Goal: Task Accomplishment & Management: Use online tool/utility

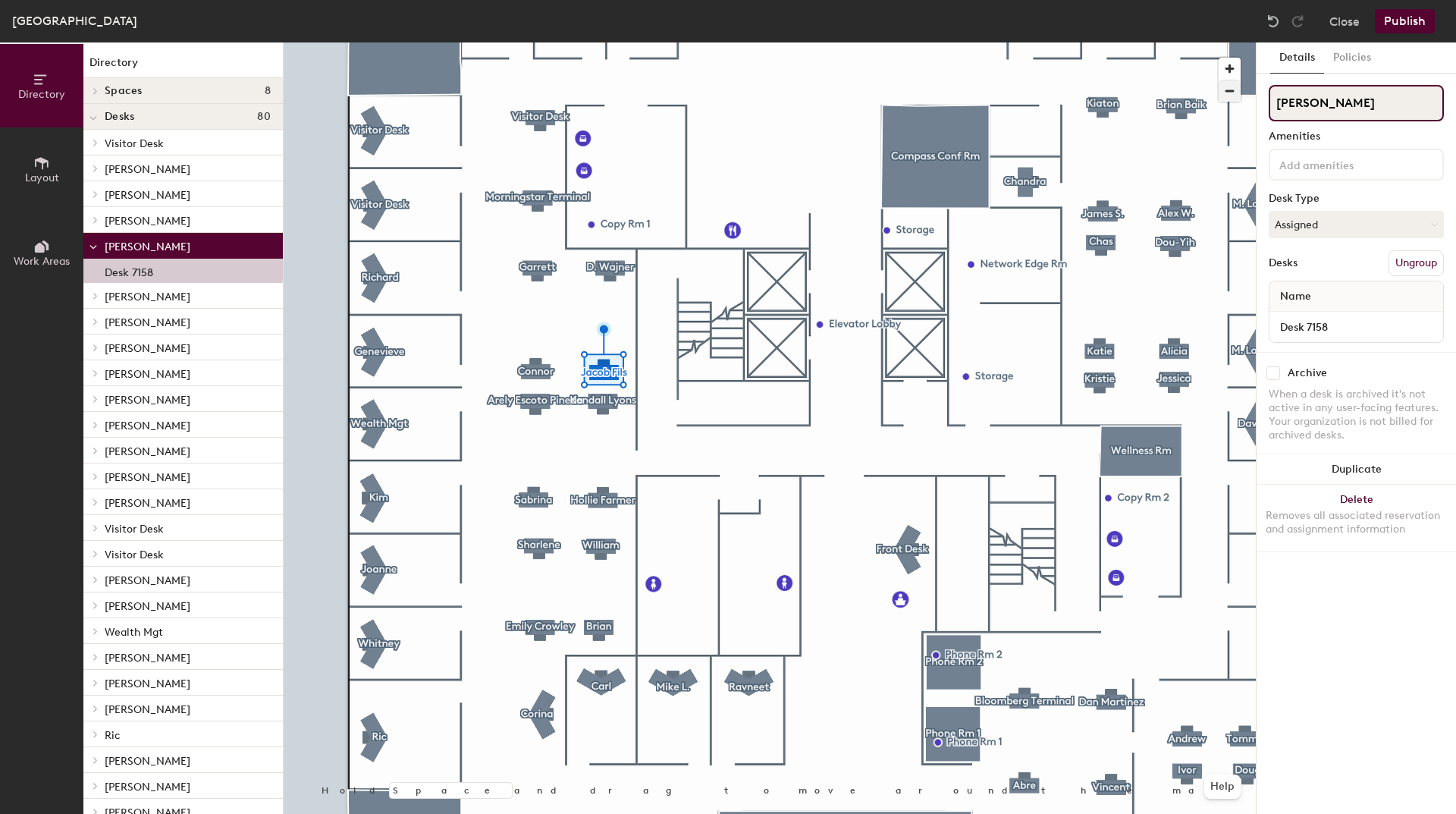
click at [1135, 82] on div "Directory Layout Work Areas Directory Spaces 8 Avalon Conf Rm Balboa Conf Rm Co…" at bounding box center [728, 428] width 1456 height 771
type input "Visitor Desk"
click at [1340, 226] on button "Assigned" at bounding box center [1356, 224] width 175 height 27
click at [1294, 317] on div "Hoteled" at bounding box center [1345, 317] width 151 height 23
click at [1417, 21] on button "Publish" at bounding box center [1404, 21] width 60 height 25
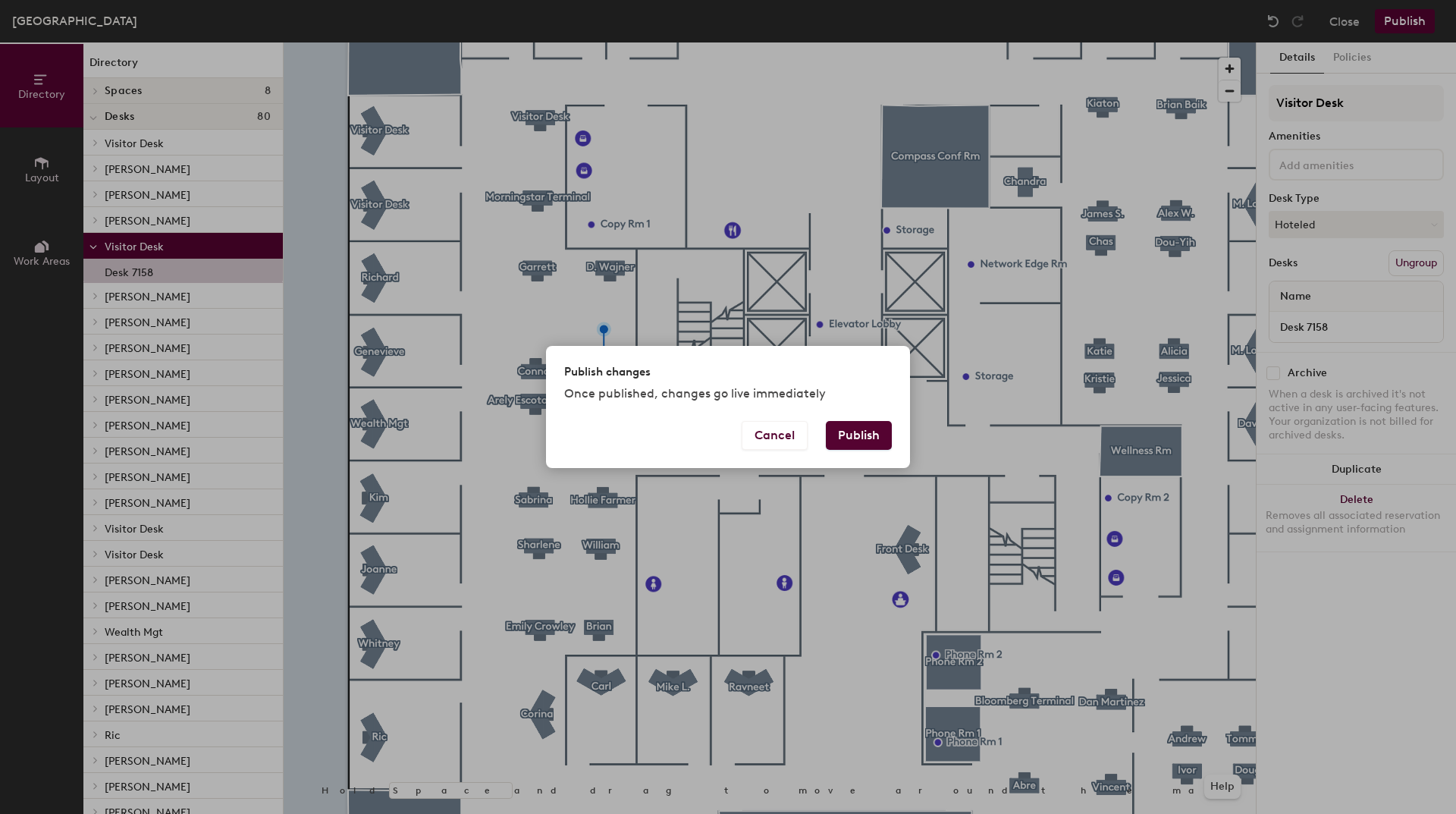
click at [838, 449] on button "Publish" at bounding box center [858, 435] width 66 height 29
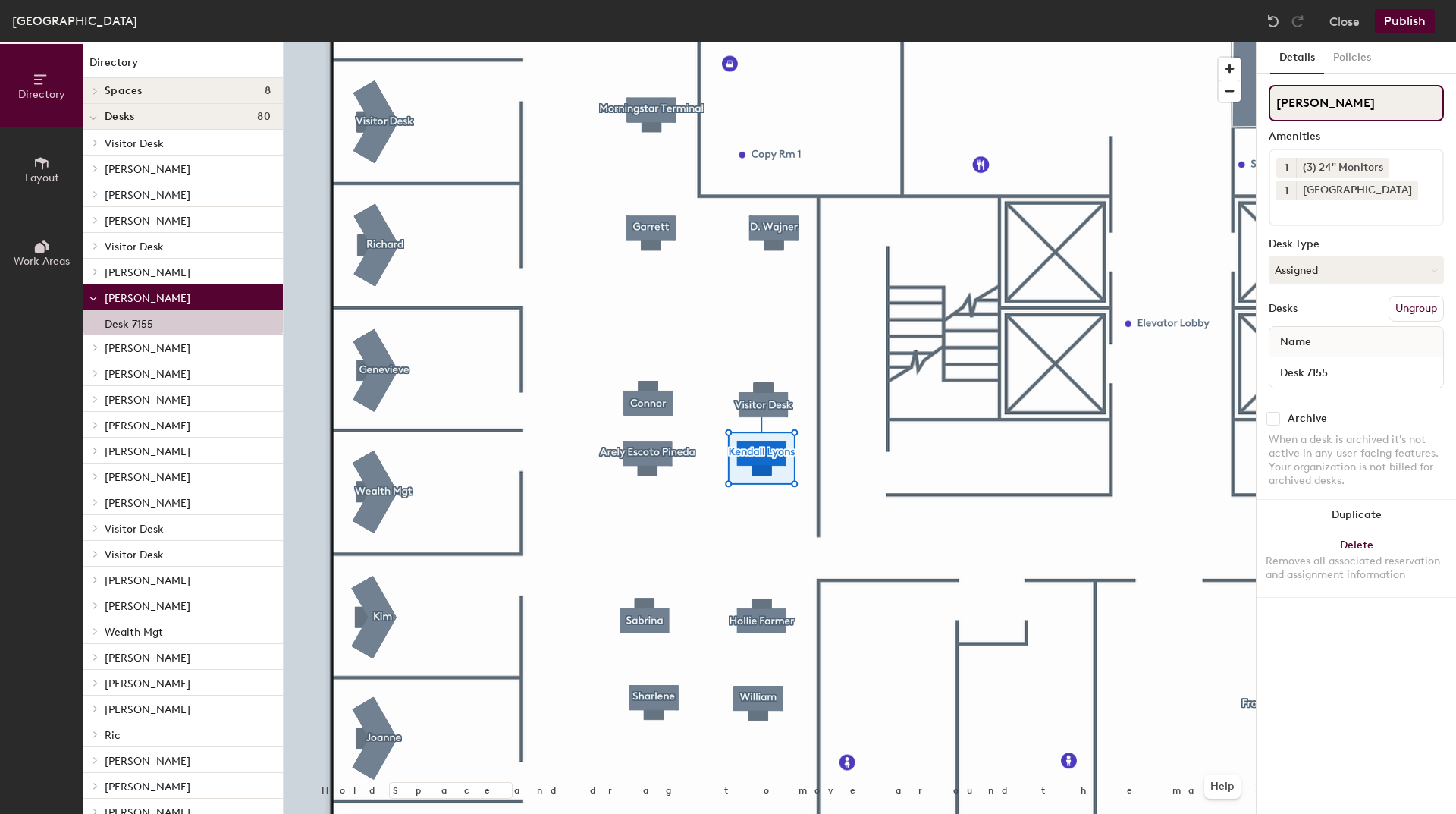
click at [1063, 60] on div "Directory Layout Work Areas Directory Spaces 8 Avalon Conf Rm Balboa Conf Rm Co…" at bounding box center [728, 428] width 1456 height 771
type input "Visitor Desk"
click at [1421, 264] on button "Assigned" at bounding box center [1356, 270] width 175 height 27
click at [1306, 363] on div "Hoteled" at bounding box center [1345, 363] width 151 height 23
click at [1392, 21] on button "Publish" at bounding box center [1404, 21] width 60 height 25
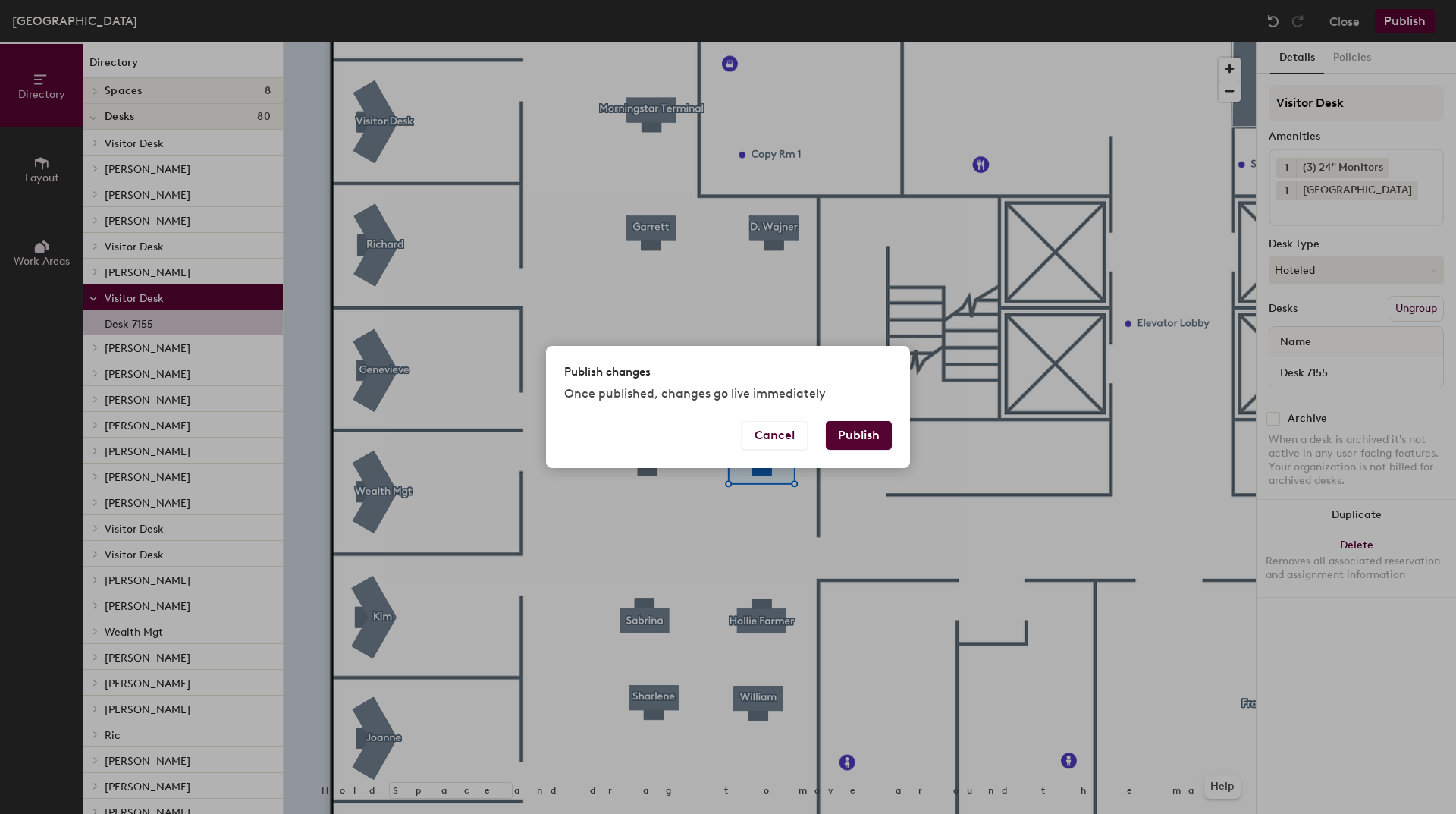
click at [853, 439] on button "Publish" at bounding box center [858, 435] width 66 height 29
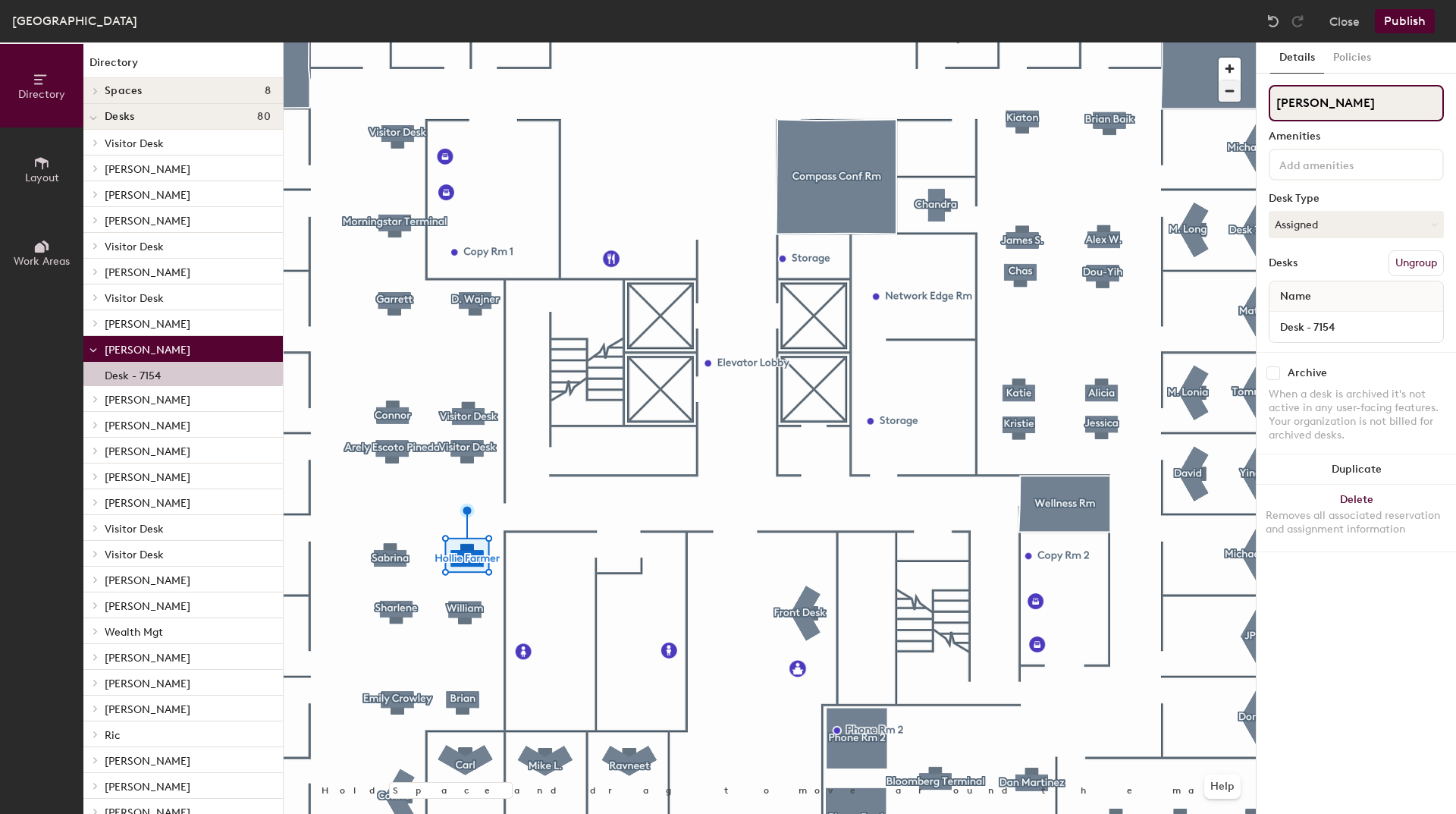
click at [1075, 67] on div "Directory Layout Work Areas Directory Spaces 8 Avalon Conf [PERSON_NAME] Conf R…" at bounding box center [728, 428] width 1456 height 771
type input "Visitor Desk"
click at [1299, 234] on button "Assigned" at bounding box center [1356, 224] width 175 height 27
click at [1293, 316] on div "Hoteled" at bounding box center [1345, 317] width 151 height 23
click at [1402, 26] on button "Publish" at bounding box center [1404, 21] width 60 height 25
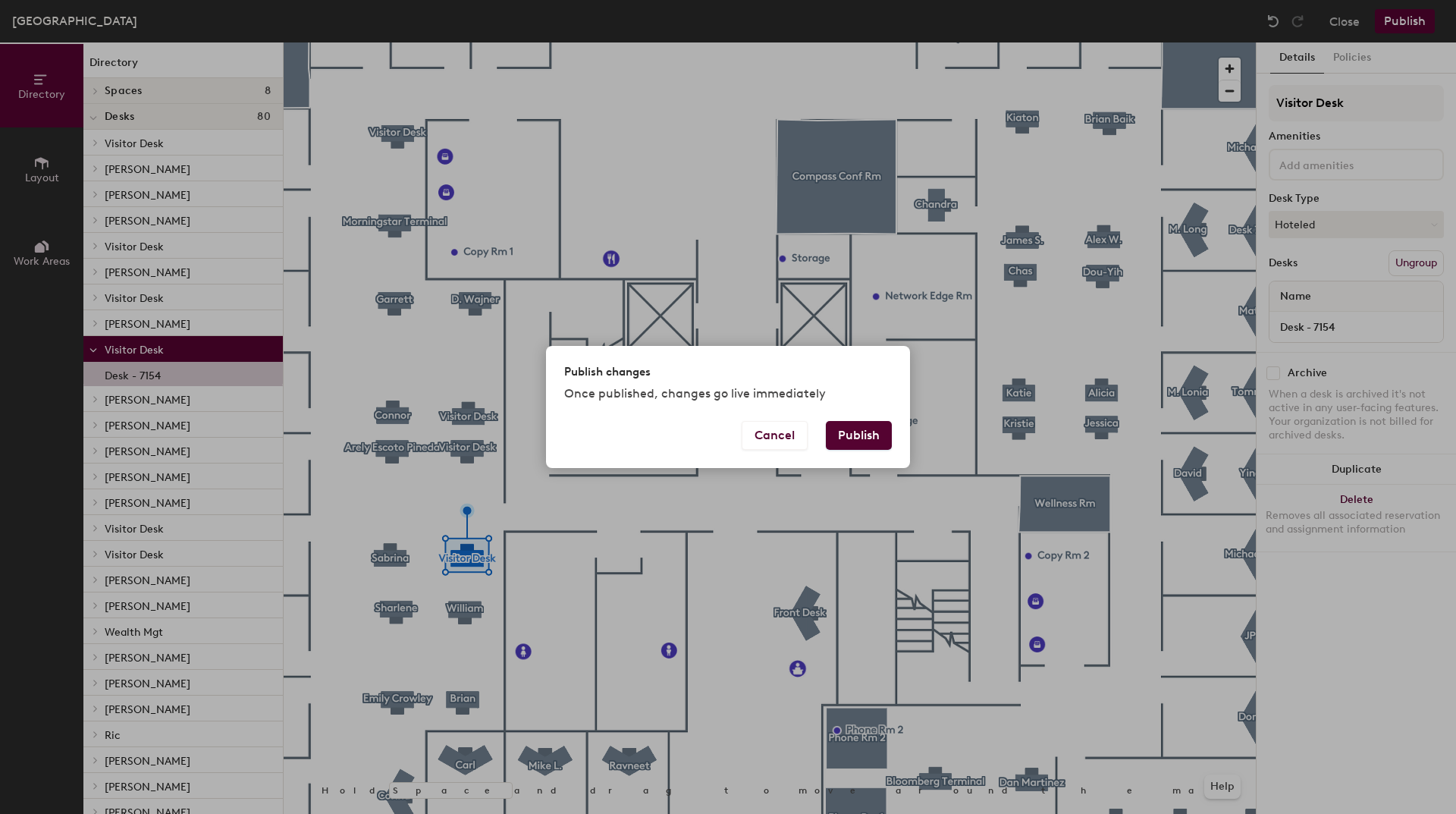
click at [844, 429] on button "Publish" at bounding box center [858, 435] width 66 height 29
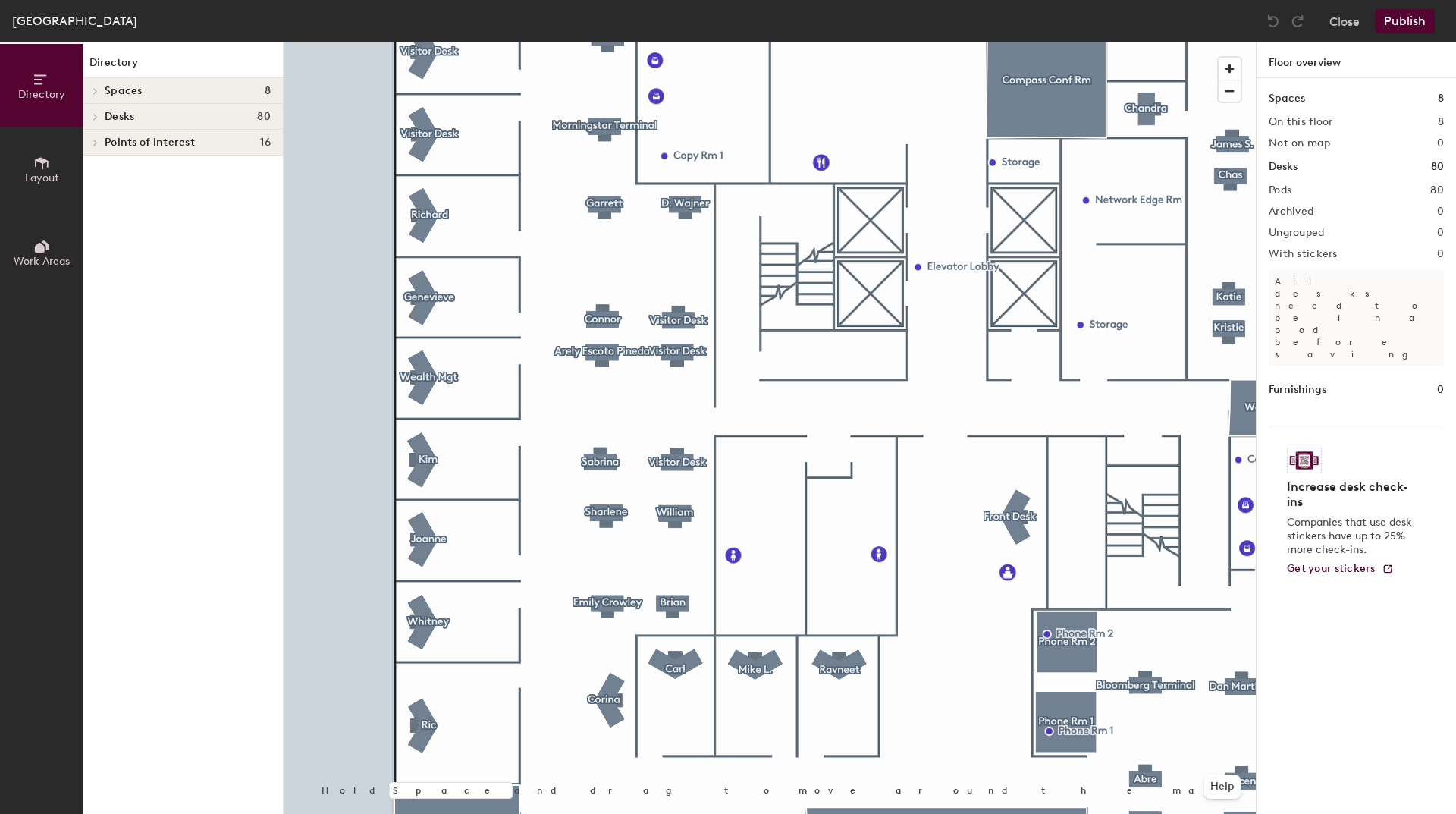
click at [53, 160] on button "Layout" at bounding box center [41, 169] width 83 height 83
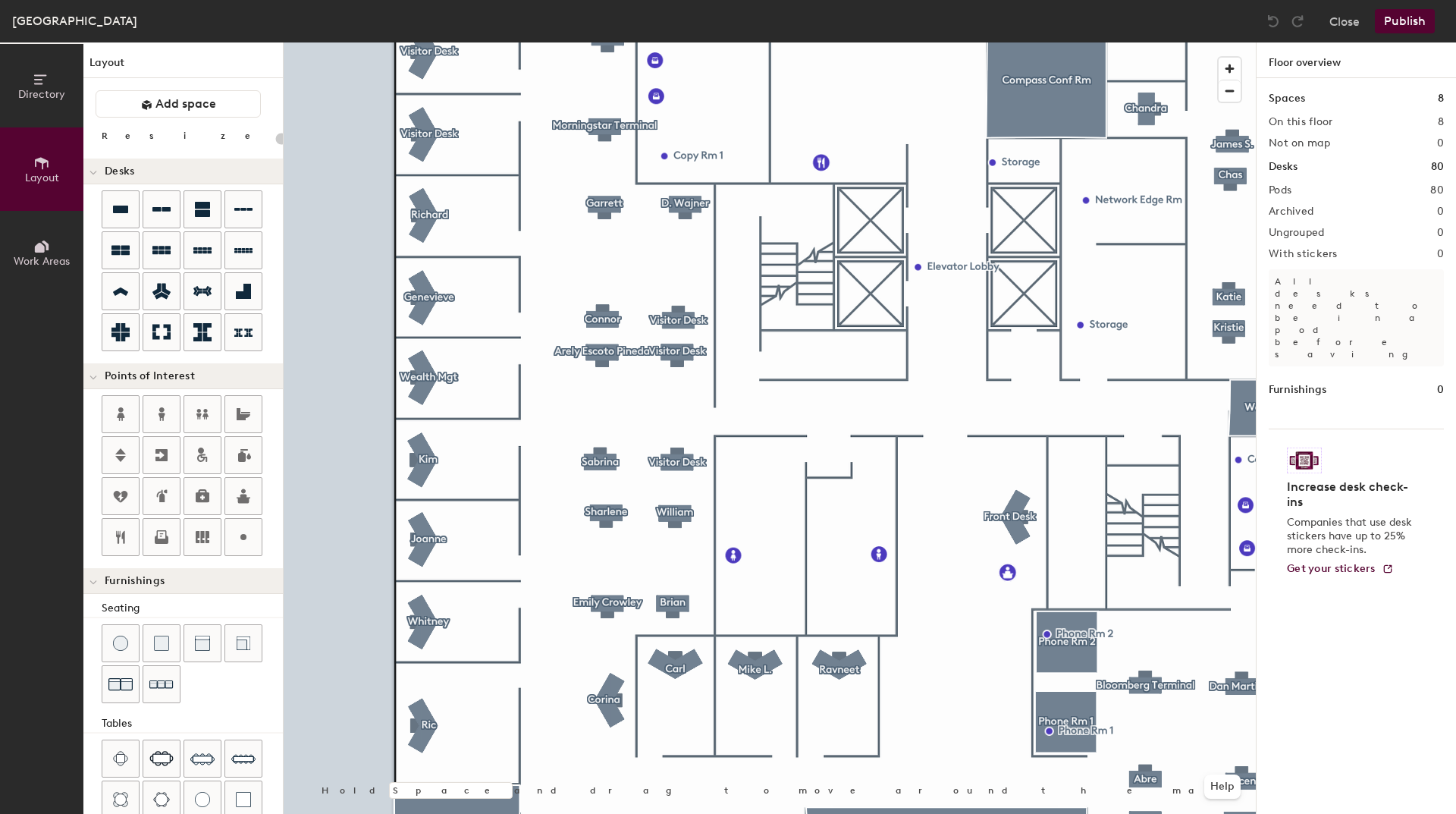
type input "100"
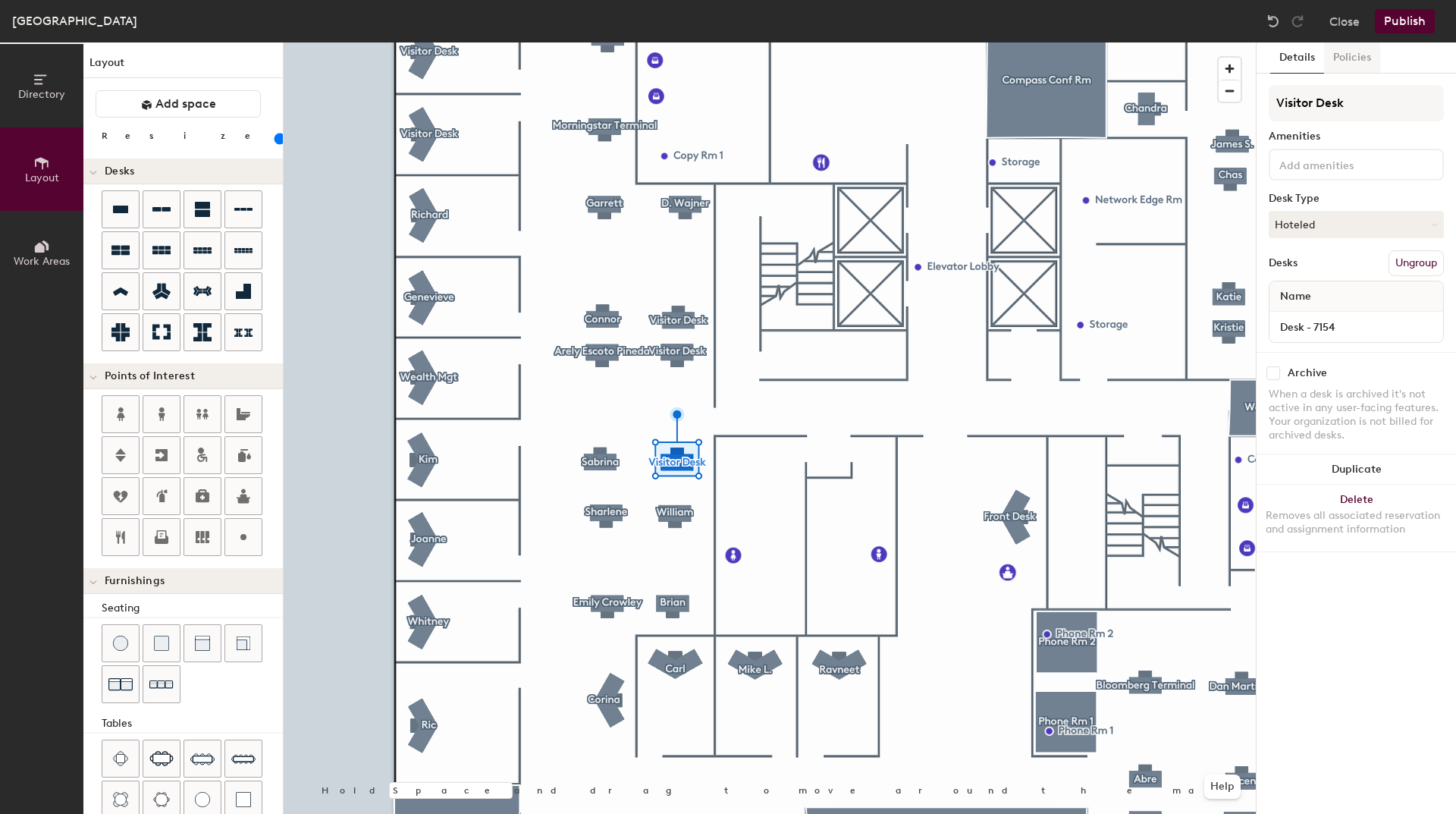
click at [1346, 51] on button "Policies" at bounding box center [1352, 58] width 56 height 31
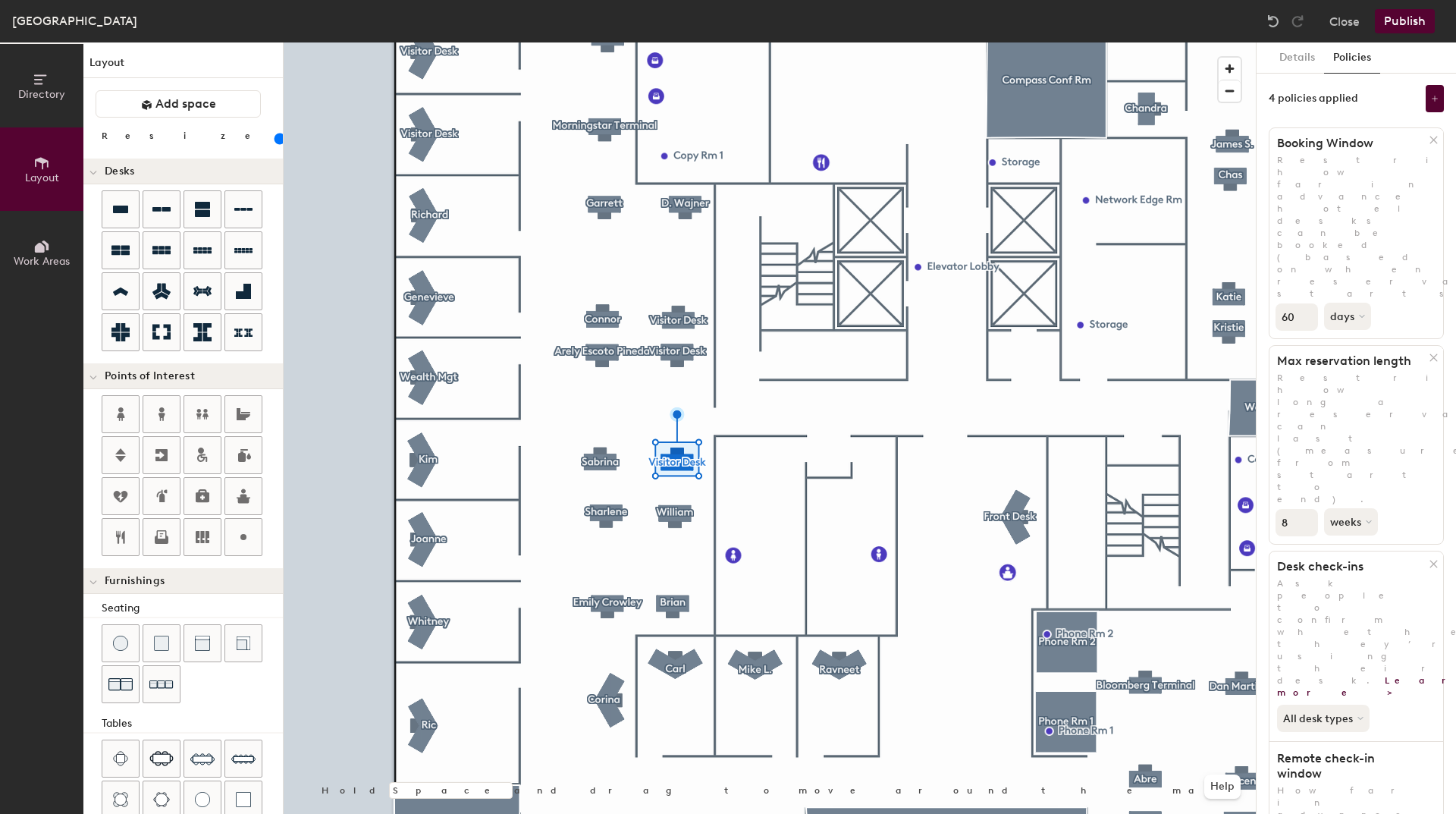
scroll to position [67, 0]
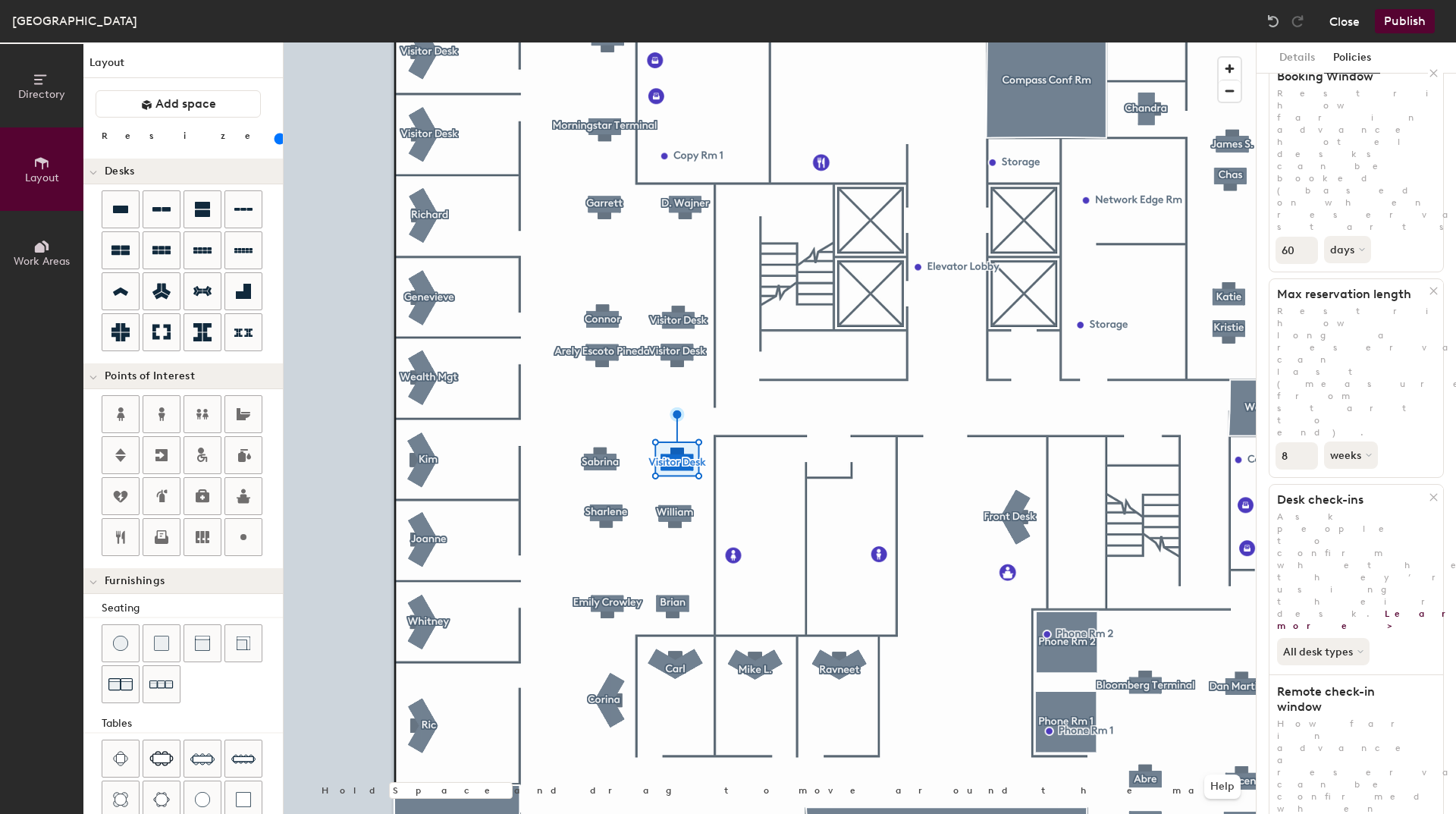
click at [1347, 16] on button "Close" at bounding box center [1344, 21] width 30 height 25
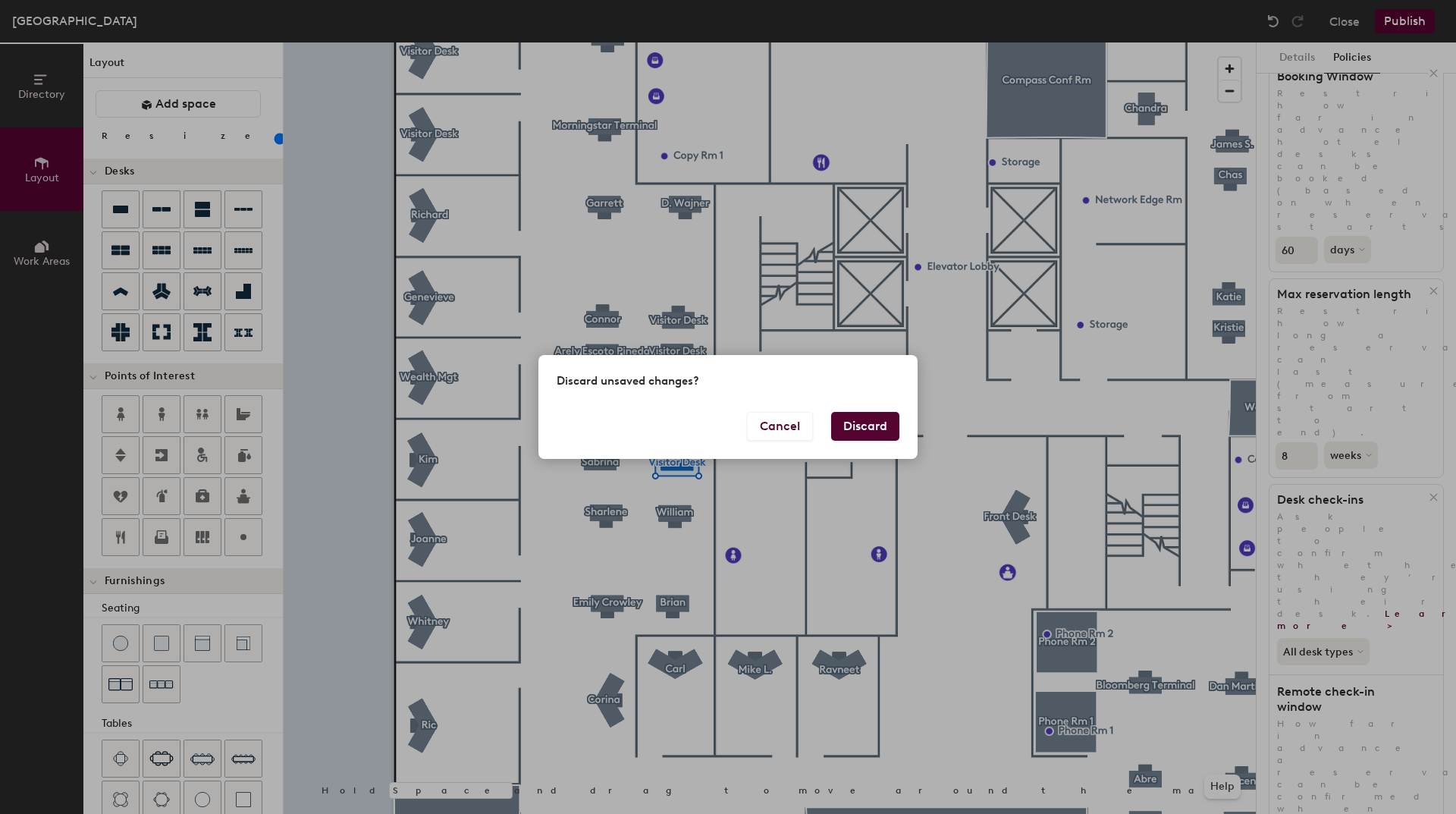
click at [868, 430] on button "Discard" at bounding box center [865, 426] width 68 height 29
